Goal: Communication & Community: Answer question/provide support

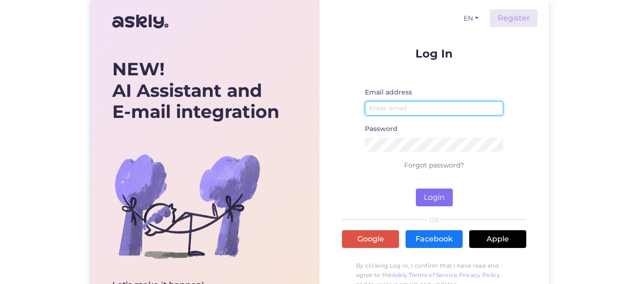
type input "[EMAIL_ADDRESS][DOMAIN_NAME]"
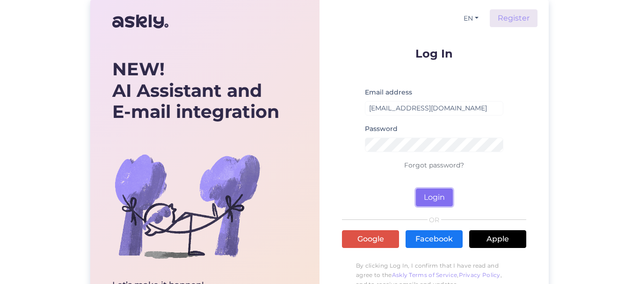
click at [432, 199] on button "Login" at bounding box center [434, 198] width 37 height 18
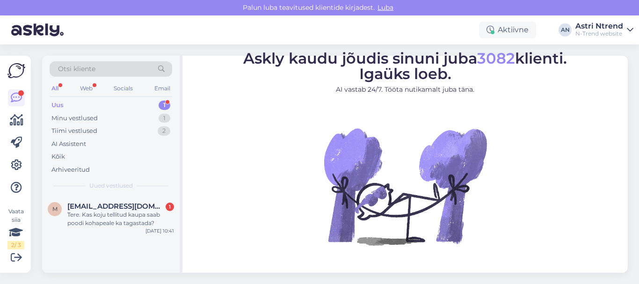
click at [78, 103] on div "Uus 1" at bounding box center [111, 105] width 123 height 13
click at [103, 213] on div "Tere. Kas koju tellitud kaupa saab poodi kohapeale ka tagastada?" at bounding box center [120, 219] width 107 height 17
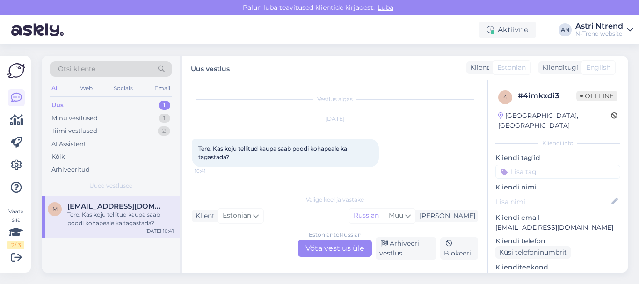
click at [343, 247] on div "Estonian to Russian Võta vestlus üle" at bounding box center [335, 248] width 74 height 17
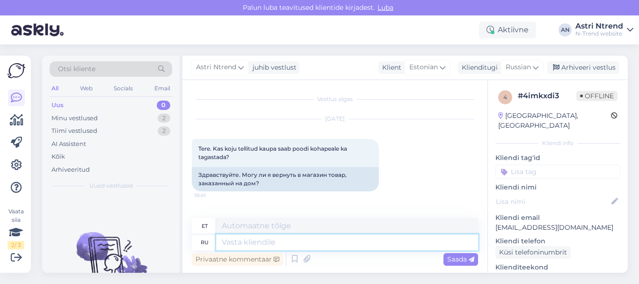
click at [265, 242] on textarea at bounding box center [347, 242] width 262 height 16
type textarea "P"
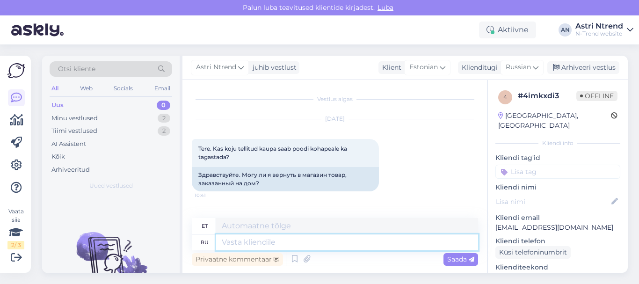
type textarea "з"
type textarea "s"
type textarea "Здравствуйт"
type textarea "Tere"
type textarea "Здравствуйте!"
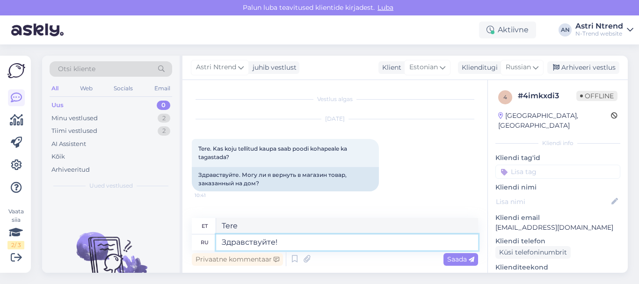
type textarea "Tere!"
type textarea "Здравствуйте! Да"
type textarea "Tere! D"
type textarea "Здравствуйте! Да,"
type textarea "Tere! [GEOGRAPHIC_DATA],"
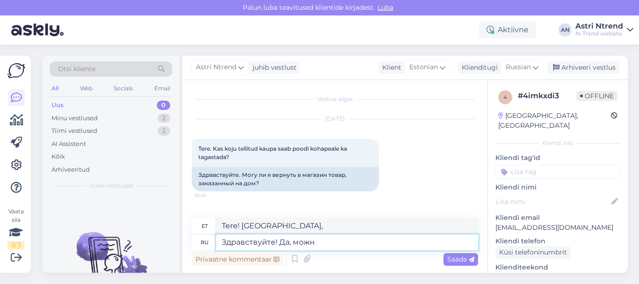
type textarea "Здравствуйте! Да, можно"
type textarea "Tere! Jah, saate küll."
type textarea "Здравствуйте! Да, можно"
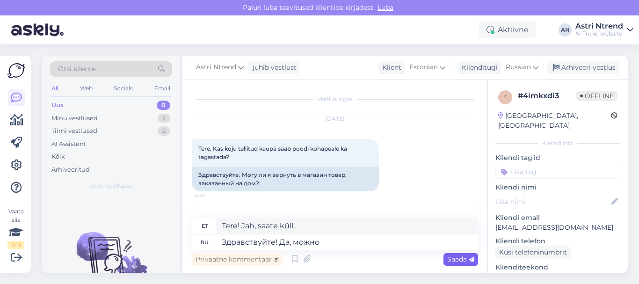
click at [461, 259] on span "Saada" at bounding box center [460, 259] width 27 height 8
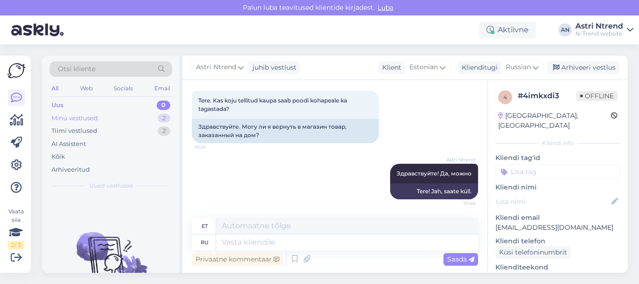
click at [90, 120] on div "Minu vestlused" at bounding box center [74, 118] width 46 height 9
